Goal: Transaction & Acquisition: Purchase product/service

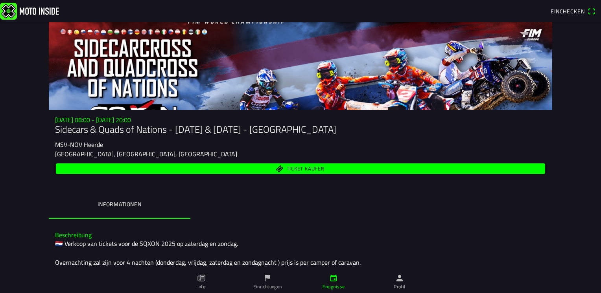
click at [135, 167] on span "Ticket kaufen" at bounding box center [301, 169] width 480 height 11
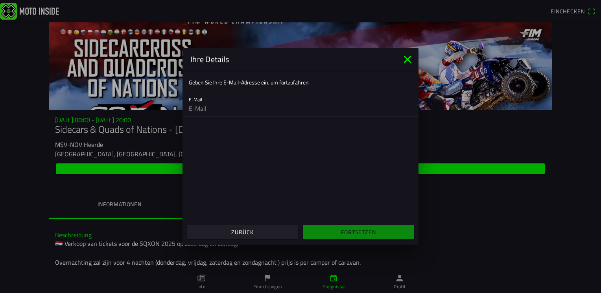
click at [223, 108] on input "email" at bounding box center [300, 109] width 223 height 16
type input "[EMAIL_ADDRESS][DOMAIN_NAME]"
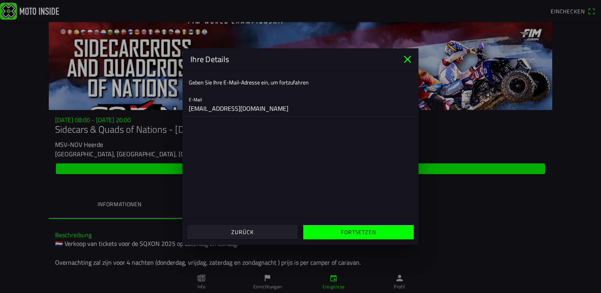
click at [0, 0] on slot "Fortsetzen" at bounding box center [0, 0] width 0 height 0
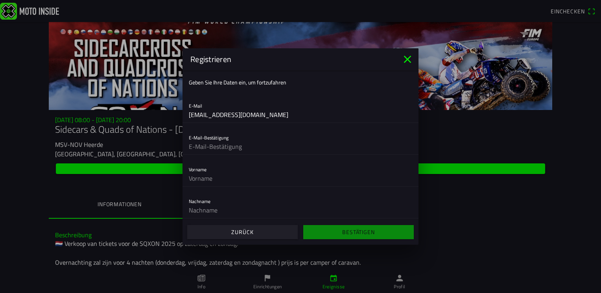
scroll to position [72, 0]
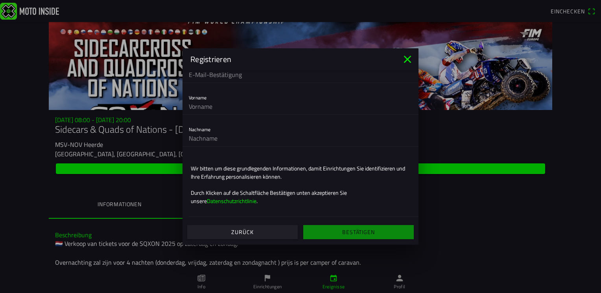
click at [406, 54] on icon "close" at bounding box center [407, 59] width 13 height 13
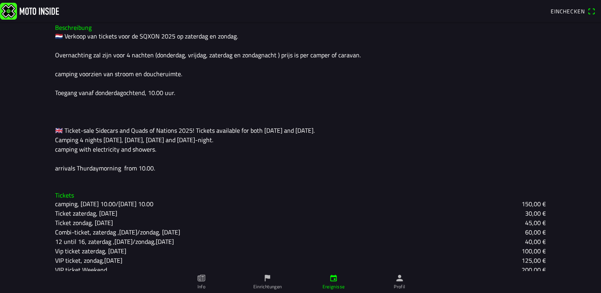
scroll to position [217, 0]
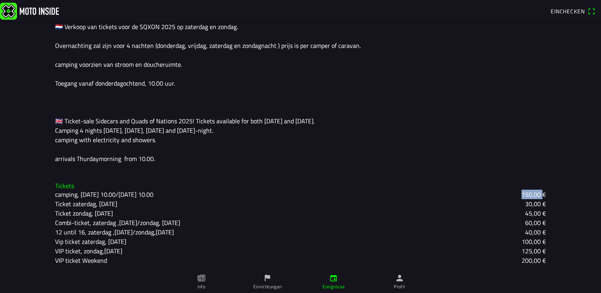
drag, startPoint x: 540, startPoint y: 194, endPoint x: 516, endPoint y: 193, distance: 23.6
click at [516, 193] on div "camping, [DATE] 10.00/[DATE] 10.00 150,00 €" at bounding box center [300, 194] width 491 height 9
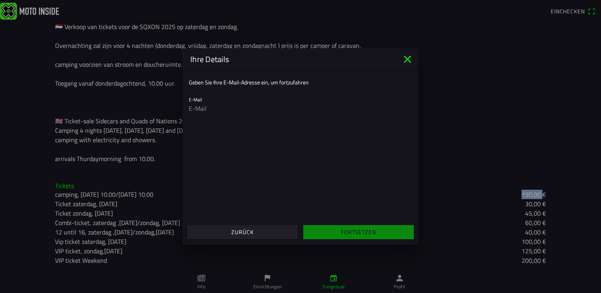
click at [266, 230] on span "Zurück" at bounding box center [242, 232] width 98 height 14
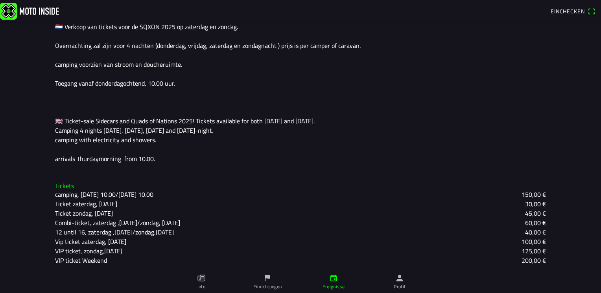
click at [475, 259] on div "VIP ticket Weekend 200,00 €" at bounding box center [300, 260] width 491 height 9
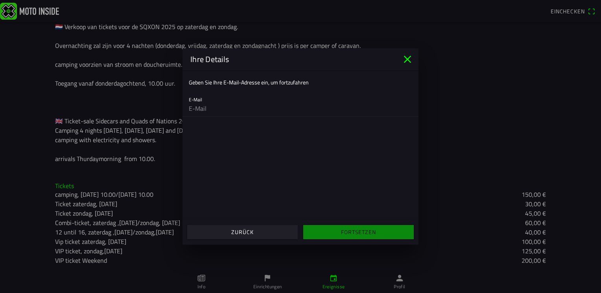
click at [0, 0] on slot "Zurück" at bounding box center [0, 0] width 0 height 0
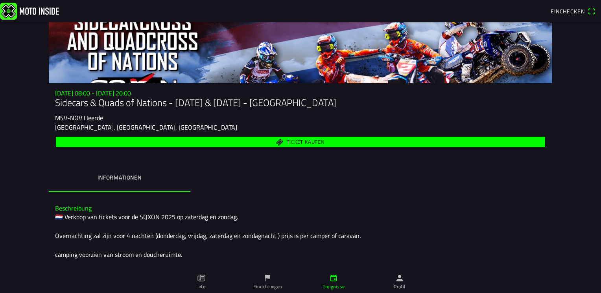
scroll to position [0, 0]
